Goal: Information Seeking & Learning: Learn about a topic

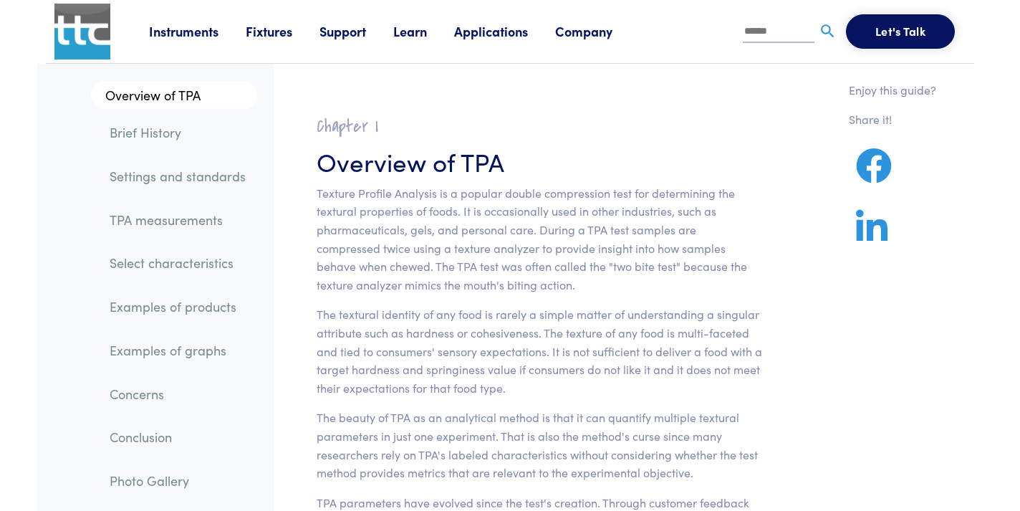
drag, startPoint x: 600, startPoint y: 111, endPoint x: 599, endPoint y: 122, distance: 10.8
click at [600, 111] on section "Chapter I Overview of TPA Texture Profile Analysis is a popular double compress…" at bounding box center [539, 489] width 515 height 783
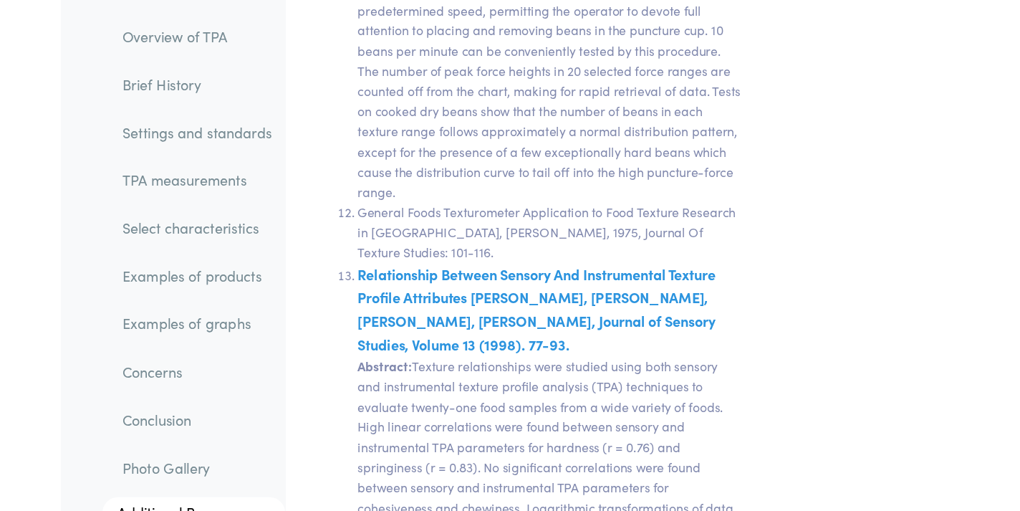
scroll to position [28713, 0]
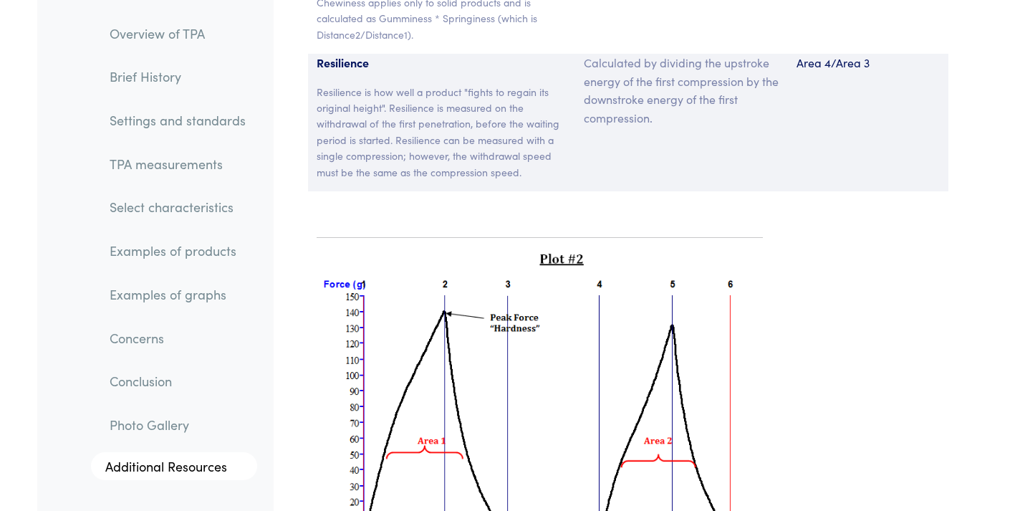
scroll to position [10120, 0]
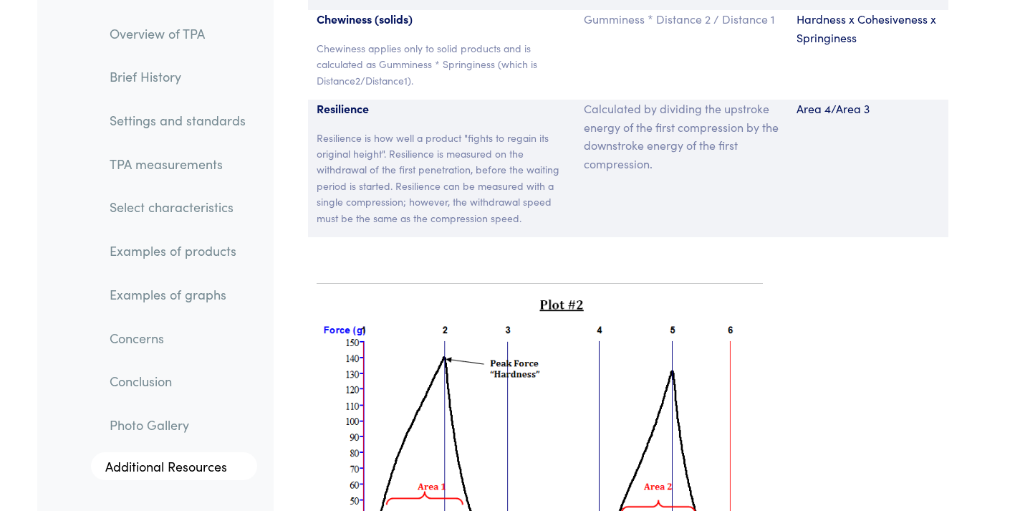
scroll to position [10049, 0]
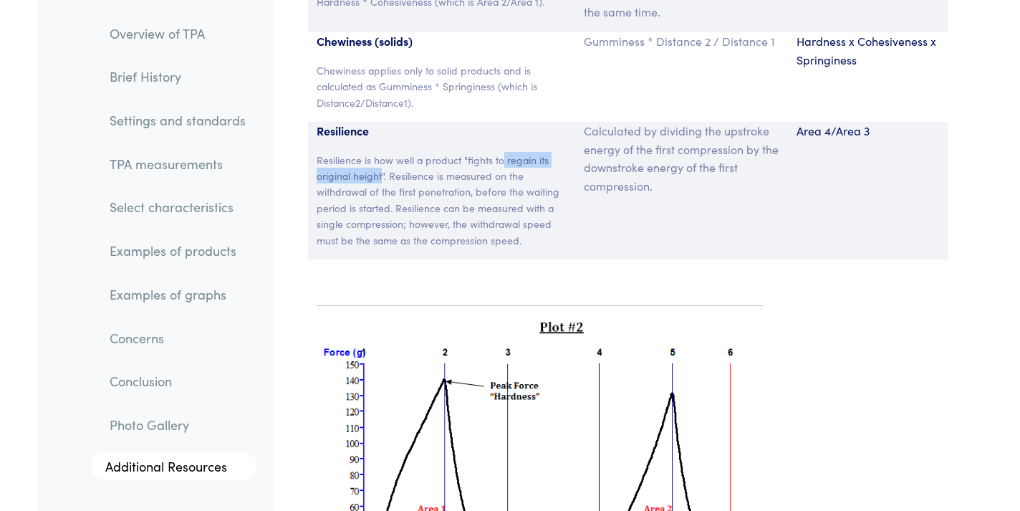
drag, startPoint x: 503, startPoint y: 143, endPoint x: 382, endPoint y: 158, distance: 122.0
click at [382, 158] on p "Resilience is how well a product "fights to regain its original height". Resili…" at bounding box center [442, 200] width 250 height 96
copy p "regain its original height"
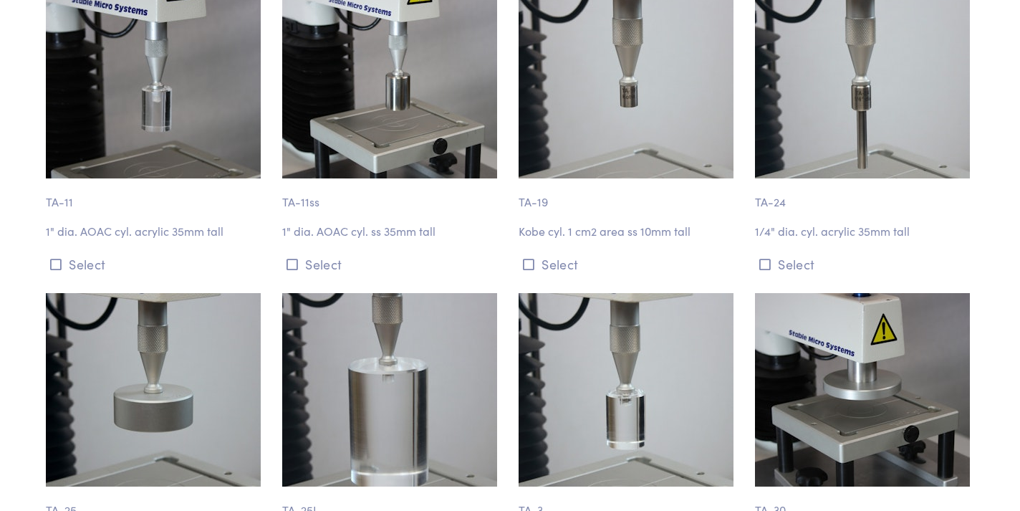
scroll to position [4912, 0]
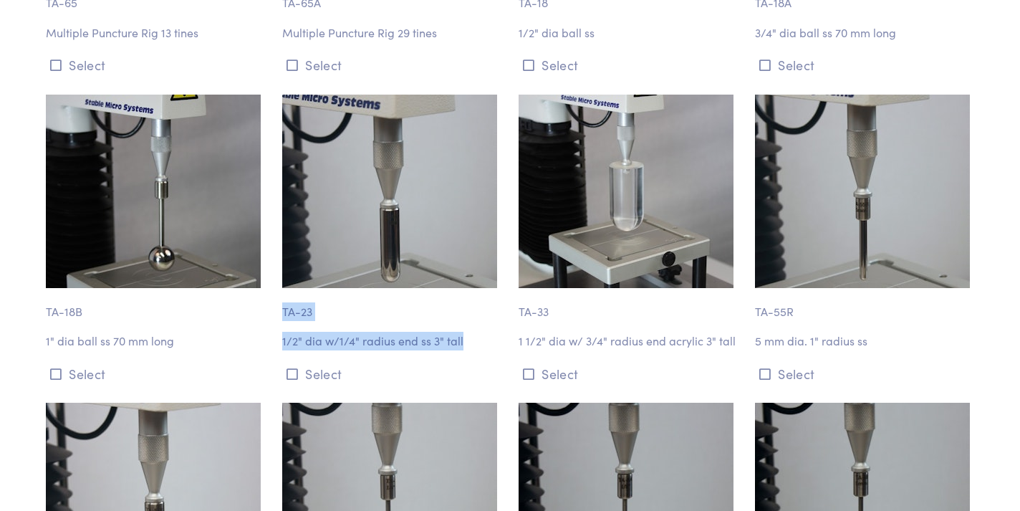
drag, startPoint x: 281, startPoint y: 254, endPoint x: 479, endPoint y: 292, distance: 201.4
click at [479, 292] on div "TA-23 1/2" dia w/1/4" radius end ss 3" tall Select" at bounding box center [392, 240] width 236 height 291
copy div "TA-23 1/2" dia w/1/4" radius end ss 3" tall"
